Goal: Submit feedback/report problem: Submit feedback/report problem

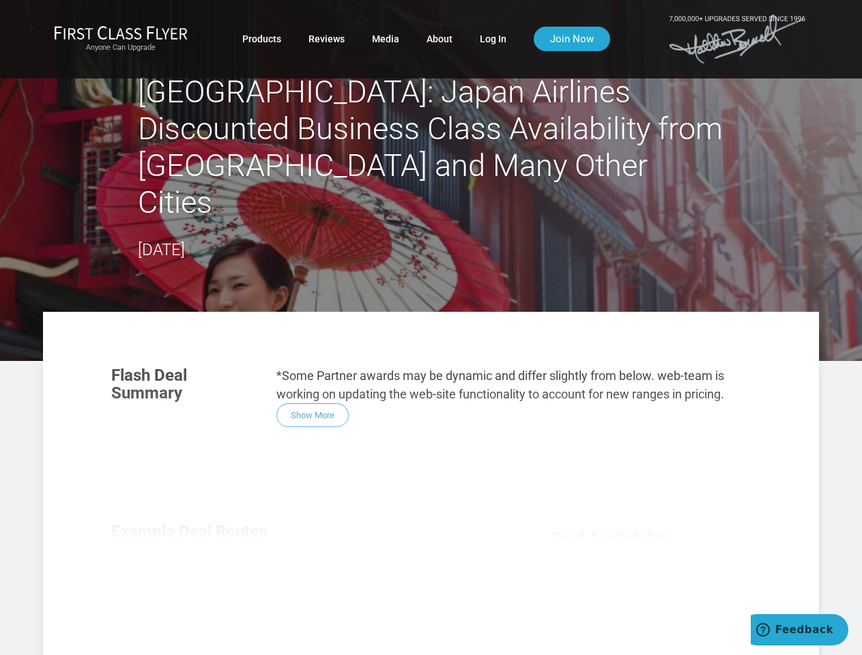
click at [431, 353] on section "Flash Deal Summary *Some Partner awards may be dynamic and differ slightly from…" at bounding box center [431, 397] width 667 height 88
click at [431, 465] on div "Flash Deal Summary *Some Partner awards may be dynamic and differ slightly from…" at bounding box center [431, 546] width 667 height 386
click at [313, 378] on div "Flash Deal Summary *Some Partner awards may be dynamic and differ slightly from…" at bounding box center [431, 546] width 667 height 386
click at [194, 570] on div "Flash Deal Summary *Some Partner awards may be dynamic and differ slightly from…" at bounding box center [431, 546] width 667 height 386
click at [306, 569] on div "Flash Deal Summary *Some Partner awards may be dynamic and differ slightly from…" at bounding box center [431, 546] width 667 height 386
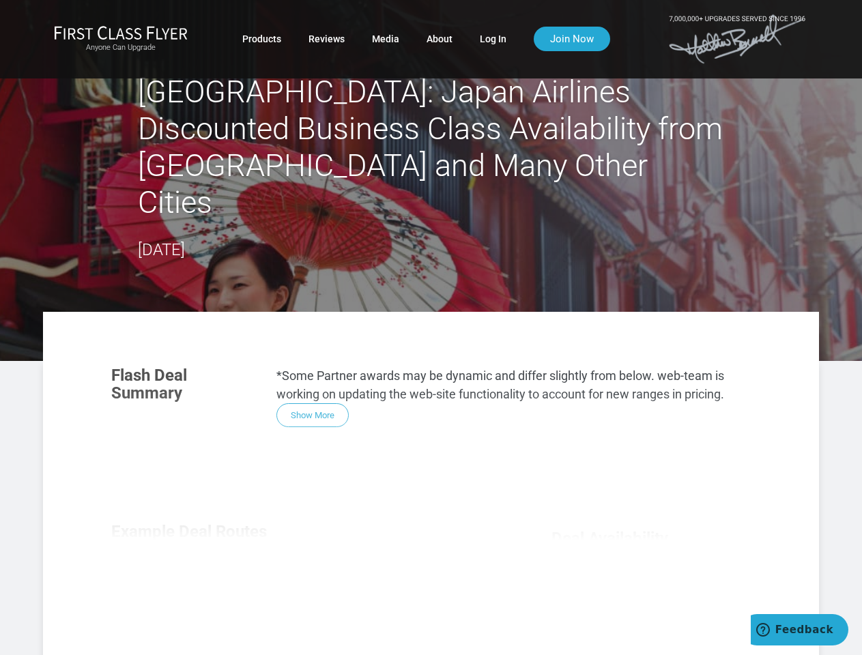
click at [418, 570] on div "Flash Deal Summary *Some Partner awards may be dynamic and differ slightly from…" at bounding box center [431, 546] width 667 height 386
click at [305, 631] on div "Flash Deal Summary *Some Partner awards may be dynamic and differ slightly from…" at bounding box center [431, 546] width 667 height 386
click at [306, 632] on div "Flash Deal Summary *Some Partner awards may be dynamic and differ slightly from…" at bounding box center [431, 546] width 667 height 386
click at [651, 642] on div "Flash Deal Summary *Some Partner awards may be dynamic and differ slightly from…" at bounding box center [431, 546] width 667 height 386
click at [799, 630] on span "Feedback" at bounding box center [804, 630] width 58 height 12
